Goal: Check status: Check status

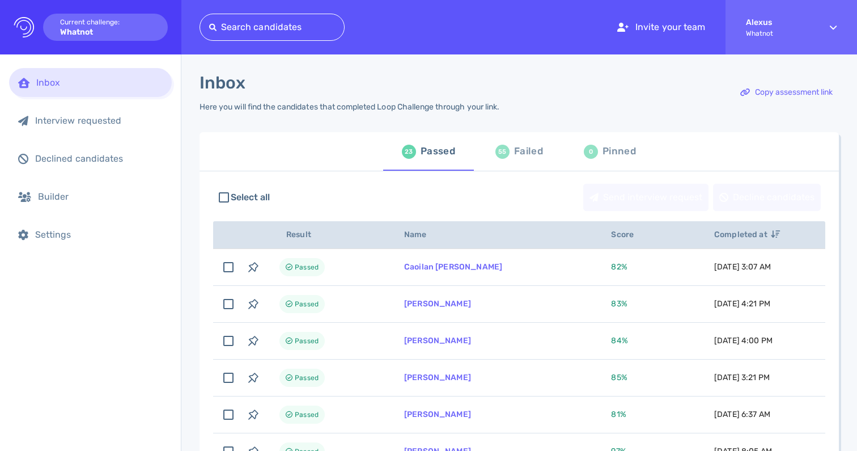
click at [514, 156] on div "Failed" at bounding box center [528, 151] width 29 height 17
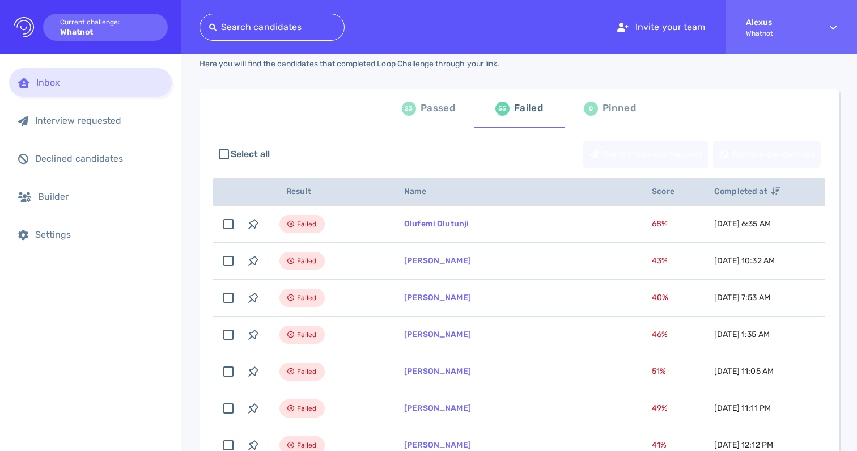
scroll to position [44, 0]
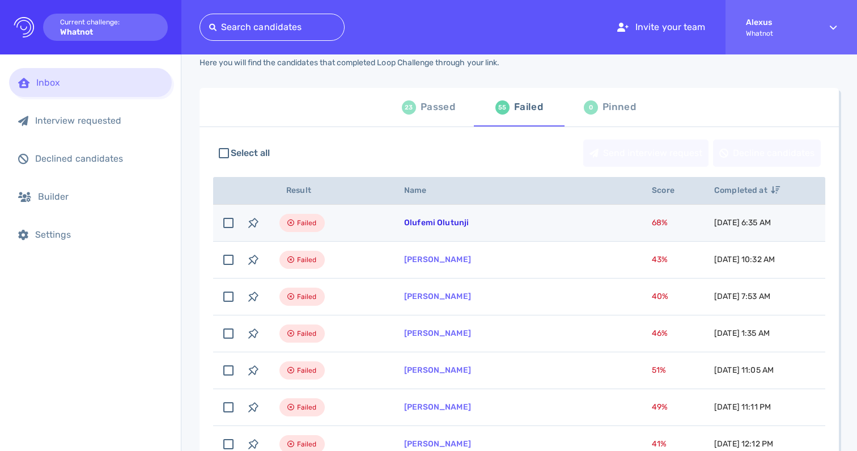
click at [449, 222] on link "Olufemi Olutunji" at bounding box center [436, 223] width 65 height 10
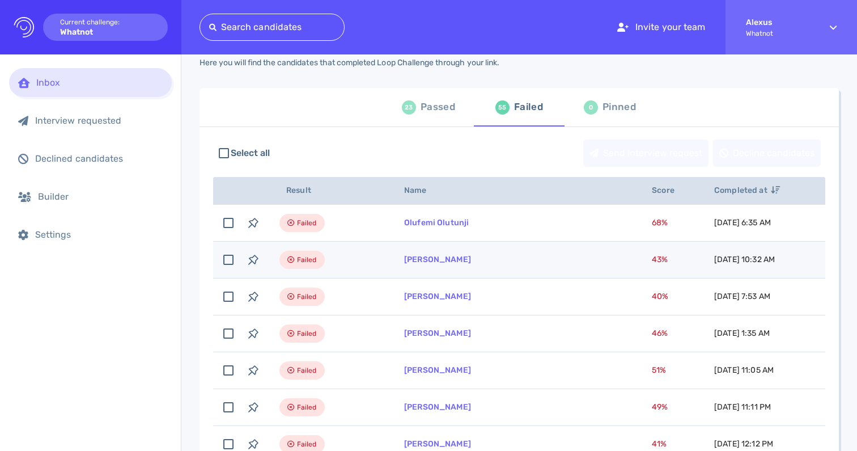
click at [380, 257] on td "Failed" at bounding box center [328, 259] width 125 height 37
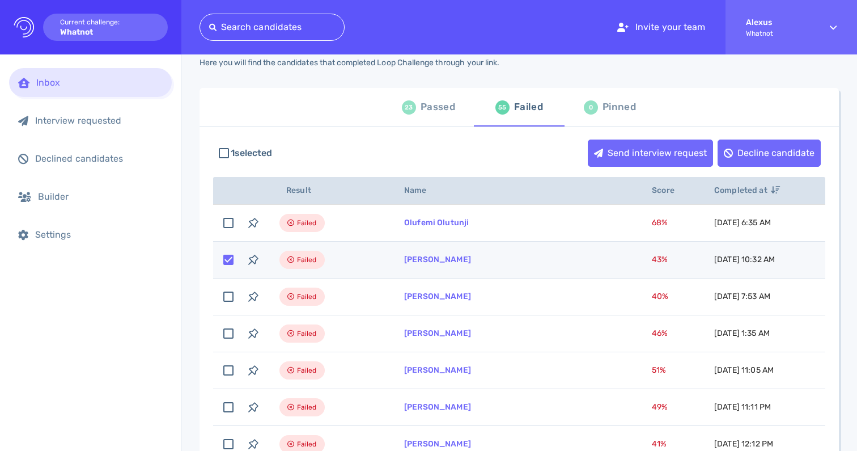
click at [380, 257] on td "Failed" at bounding box center [328, 259] width 125 height 37
checkbox input "false"
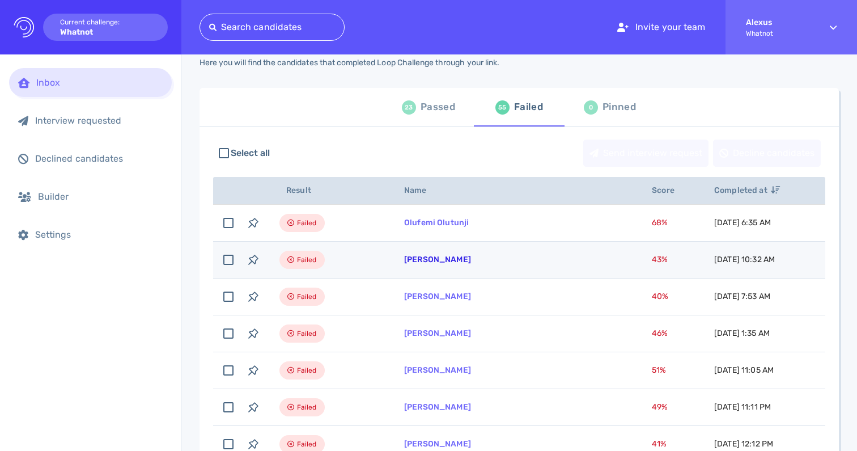
click at [432, 264] on link "[PERSON_NAME]" at bounding box center [437, 259] width 67 height 10
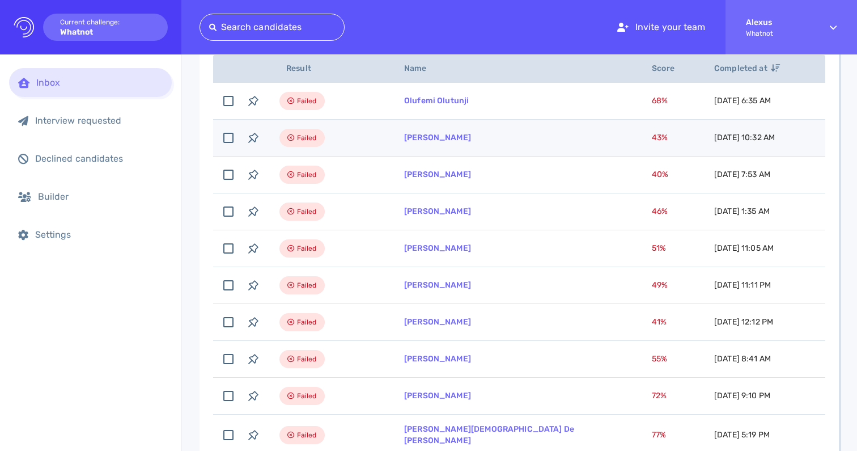
scroll to position [0, 0]
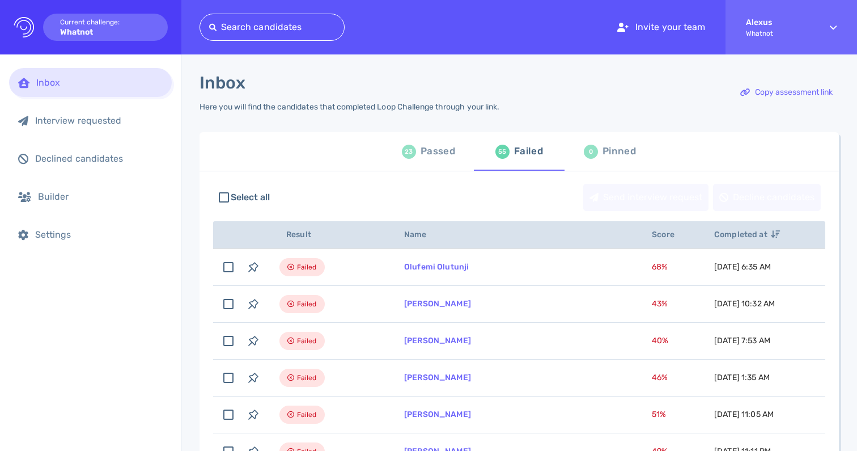
click at [416, 154] on div "23 Passed" at bounding box center [428, 151] width 53 height 32
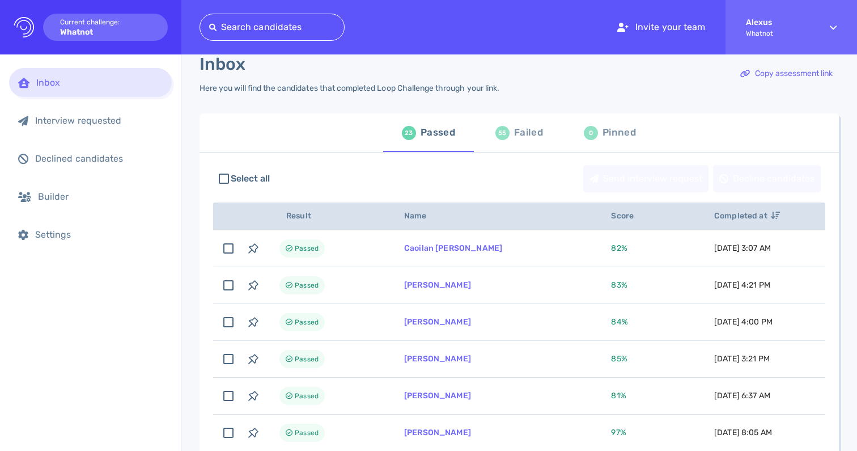
scroll to position [19, 0]
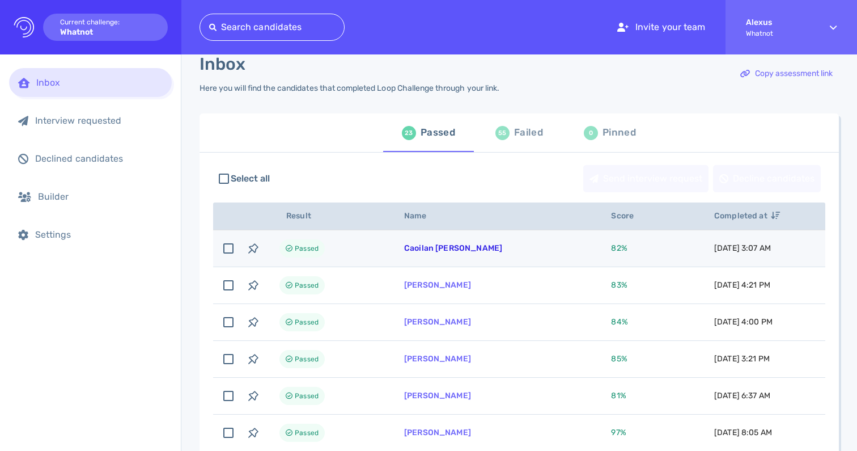
click at [425, 244] on link "Caoilan [PERSON_NAME]" at bounding box center [453, 248] width 98 height 10
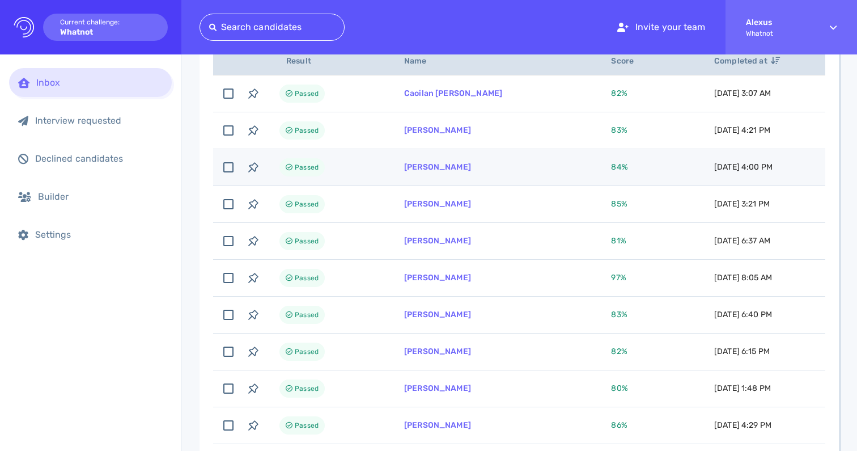
scroll to position [0, 0]
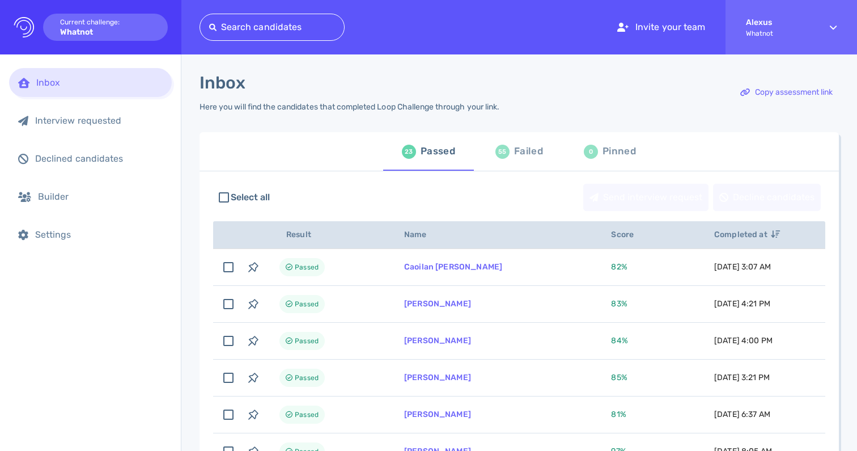
click at [503, 152] on div "55" at bounding box center [502, 152] width 14 height 14
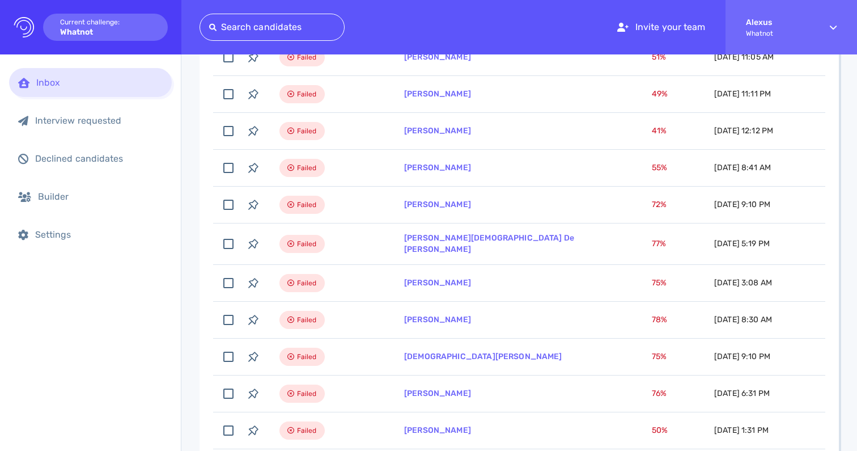
scroll to position [378, 0]
